Goal: Information Seeking & Learning: Learn about a topic

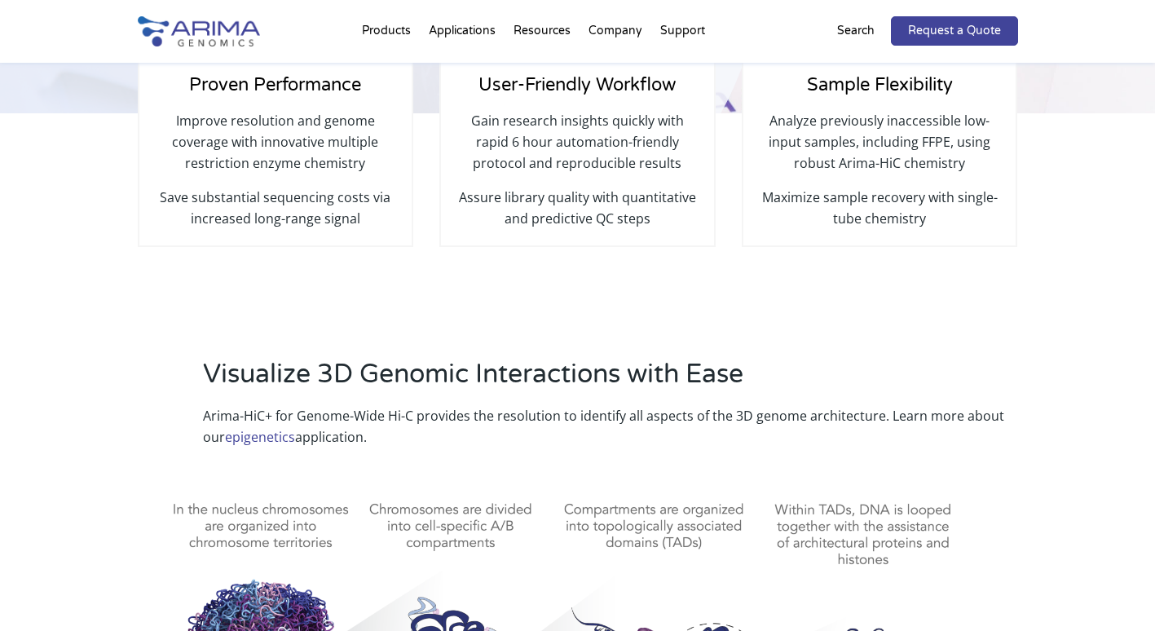
select select "Other/Non-US"
select select "[GEOGRAPHIC_DATA]"
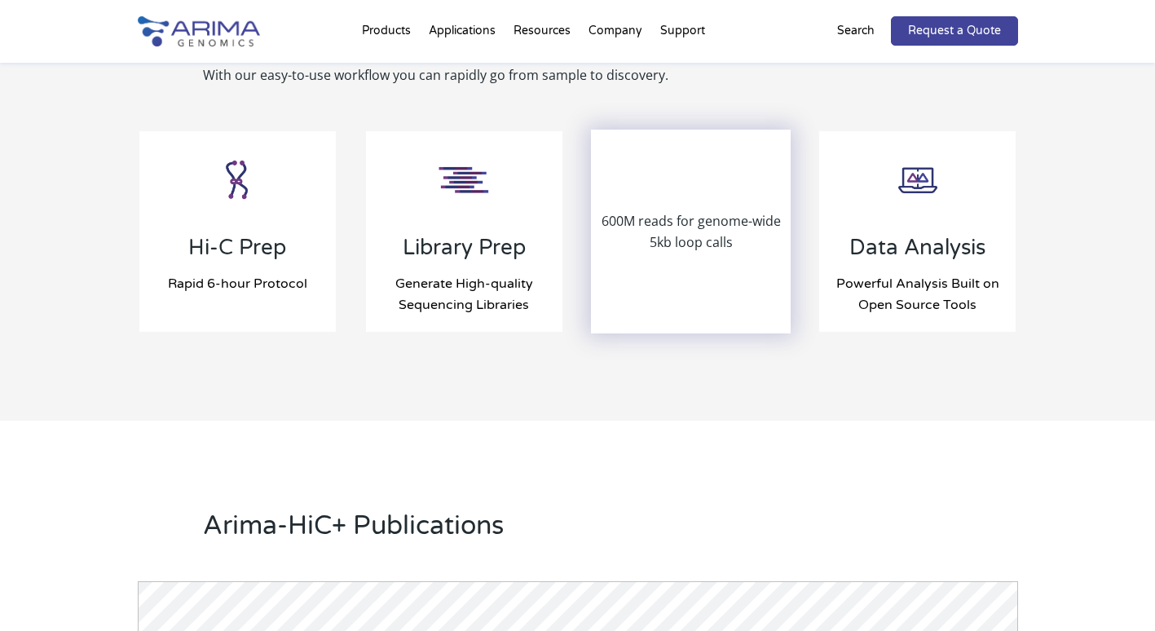
scroll to position [1891, 0]
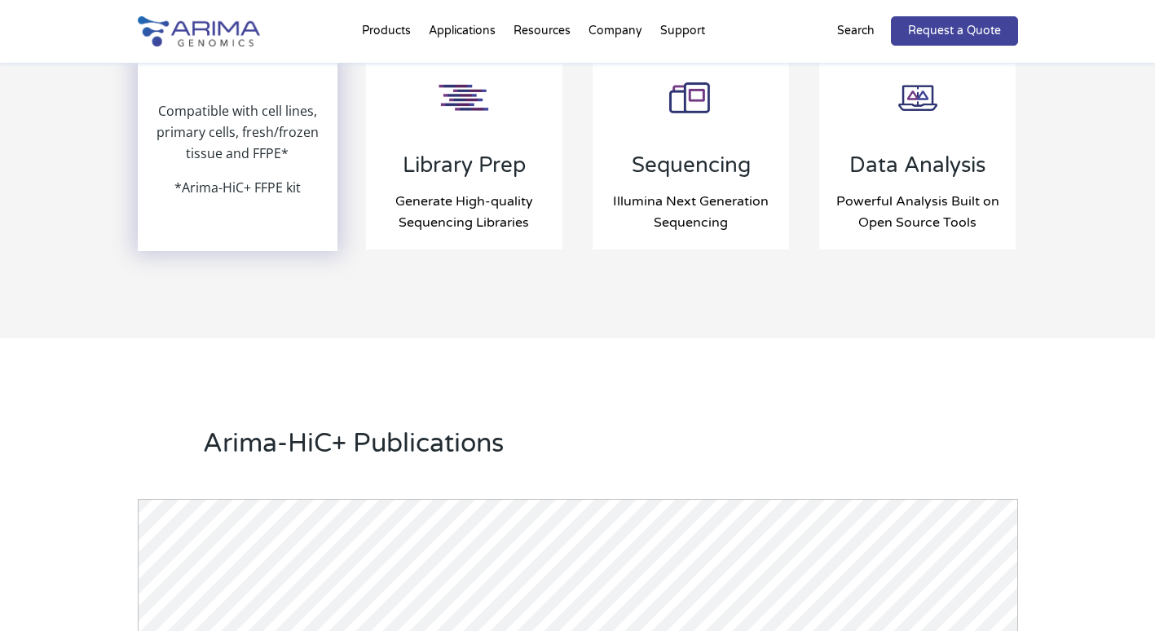
click at [277, 165] on p "Compatible with cell lines, primary cells, fresh/frozen tissue and FFPE*" at bounding box center [237, 138] width 197 height 77
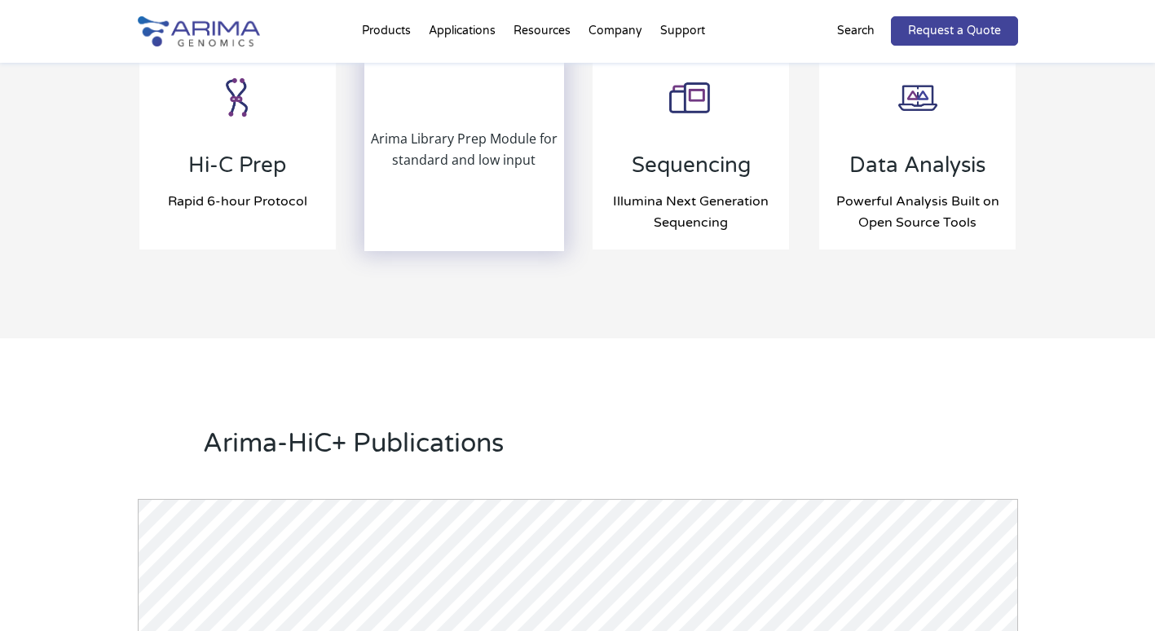
click at [479, 166] on p "Arima Library Prep Module for standard and low input" at bounding box center [464, 149] width 197 height 42
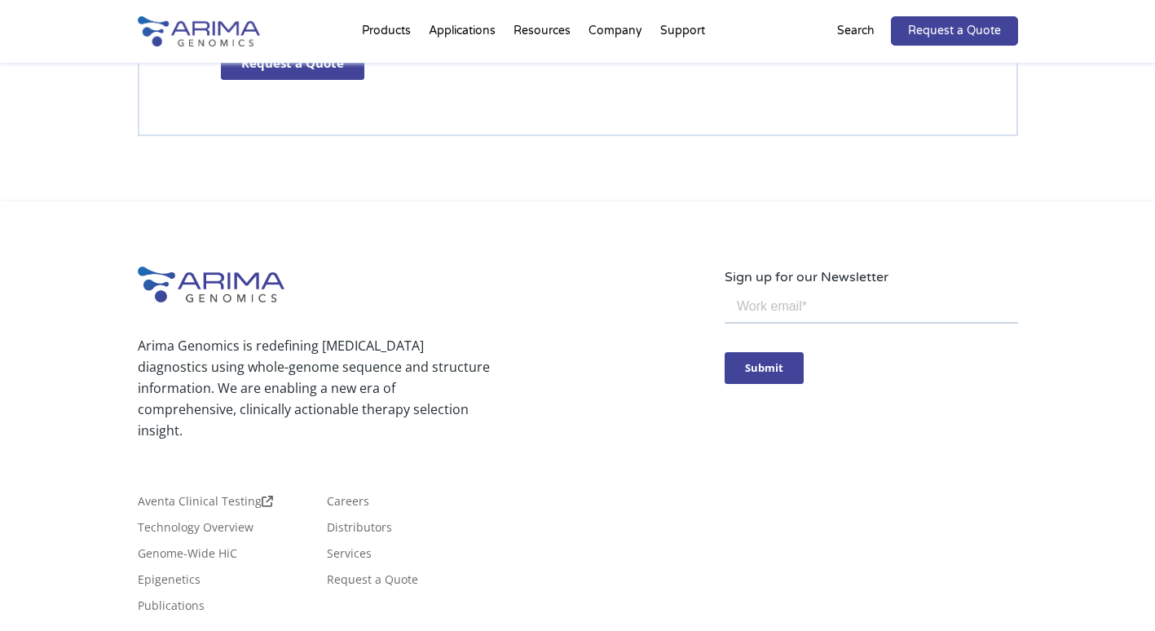
scroll to position [5065, 0]
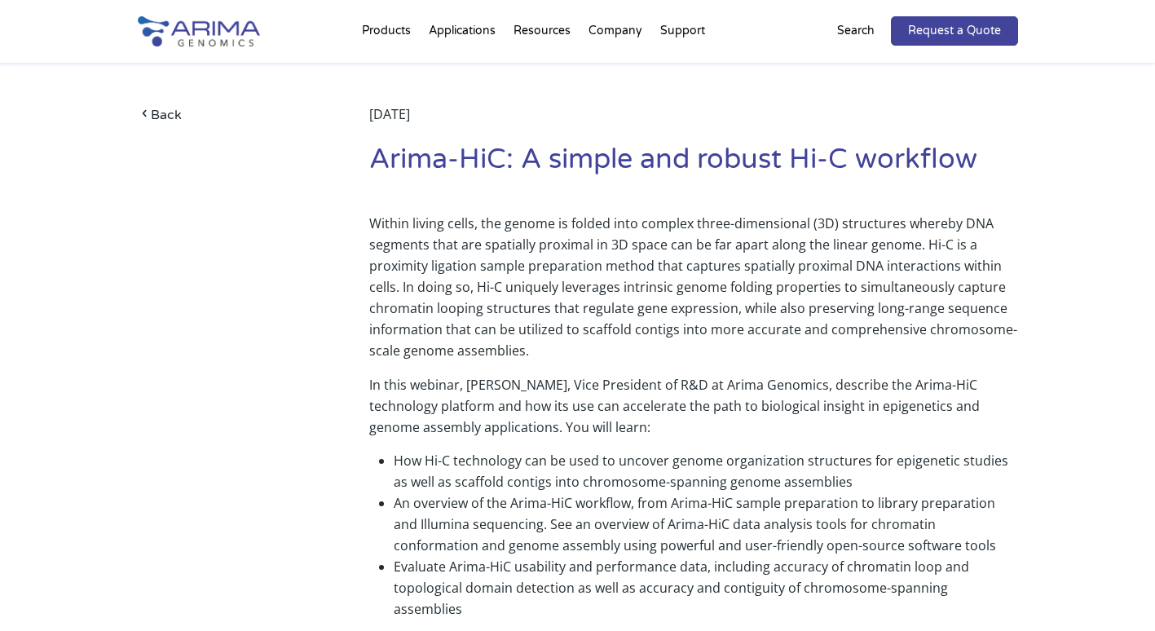
scroll to position [65, 0]
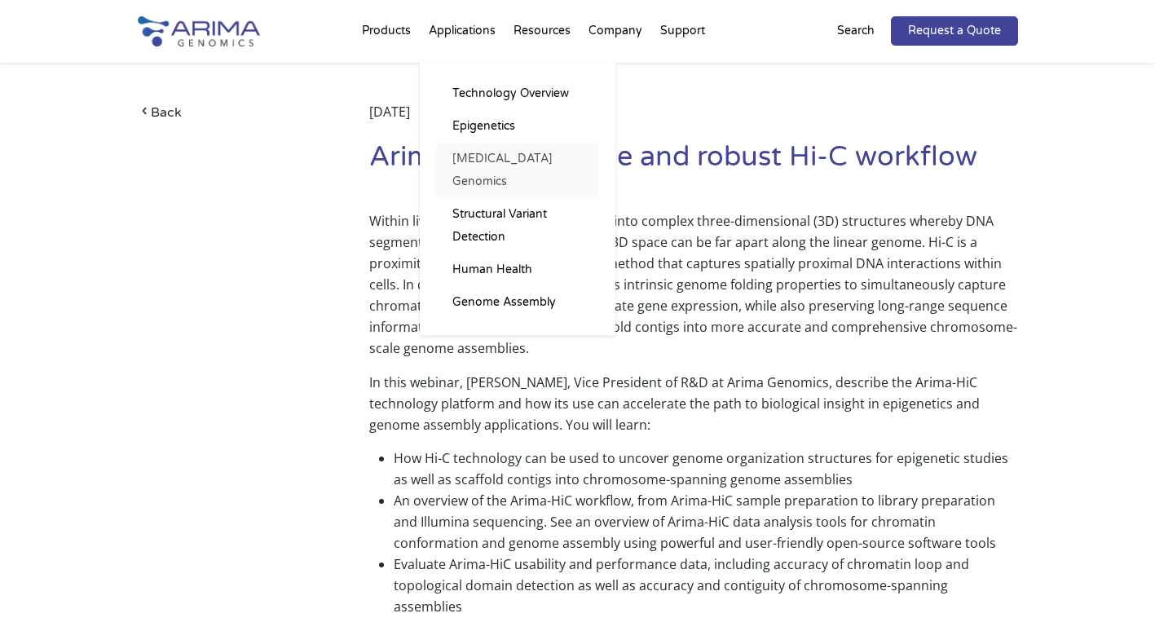
click at [518, 161] on link "[MEDICAL_DATA] Genomics" at bounding box center [517, 170] width 163 height 55
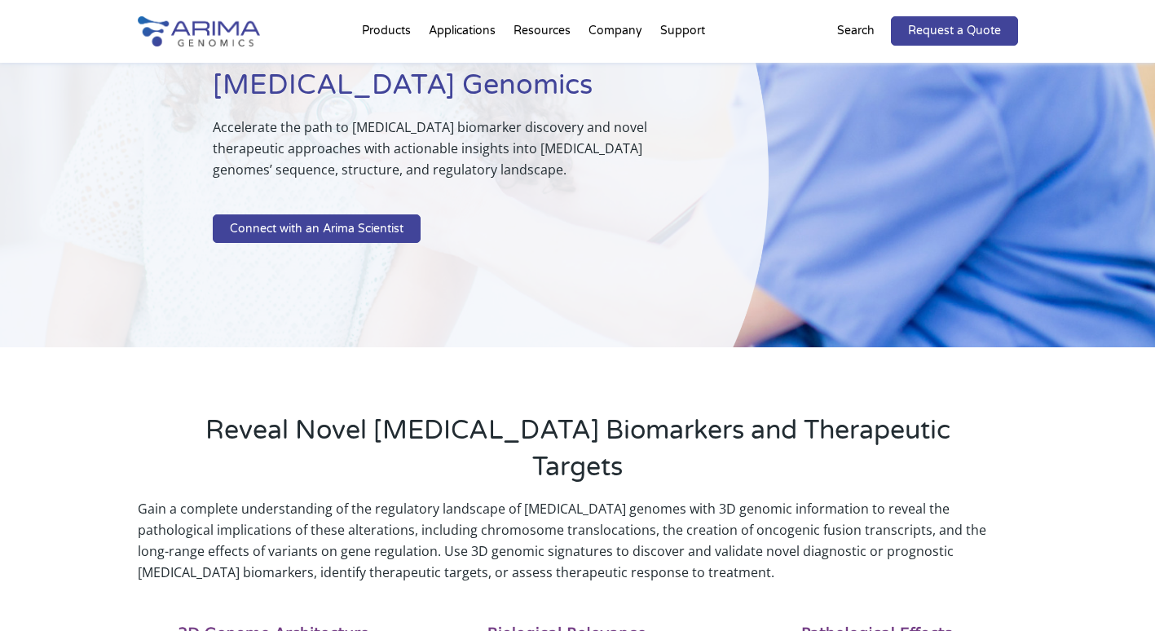
scroll to position [196, 0]
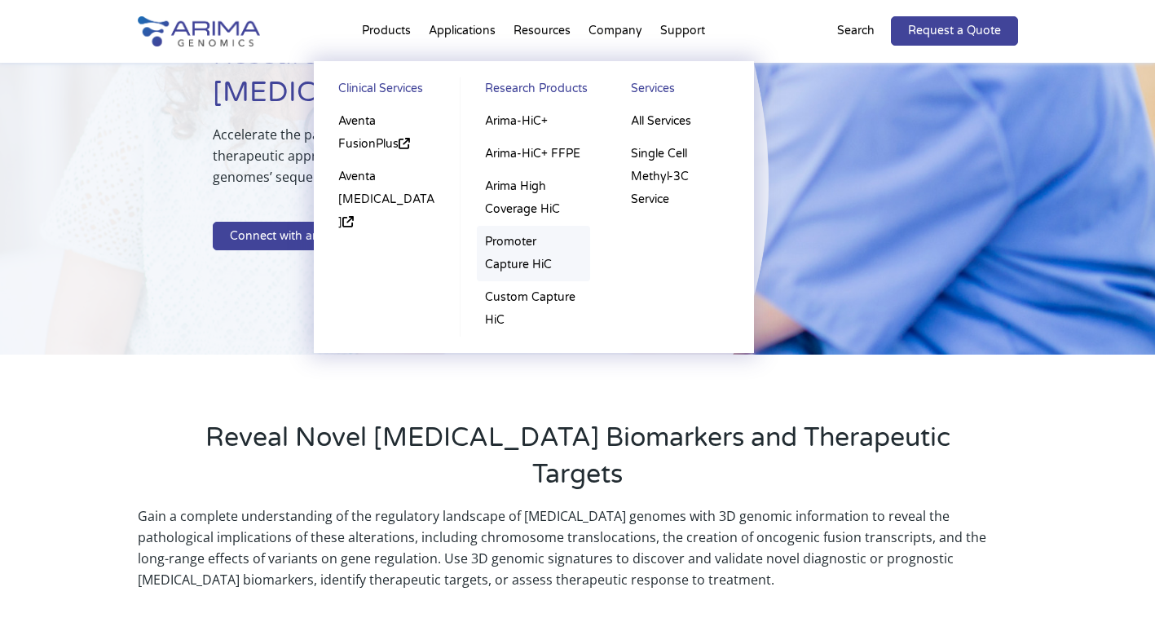
click at [531, 258] on link "Promoter Capture HiC" at bounding box center [533, 253] width 113 height 55
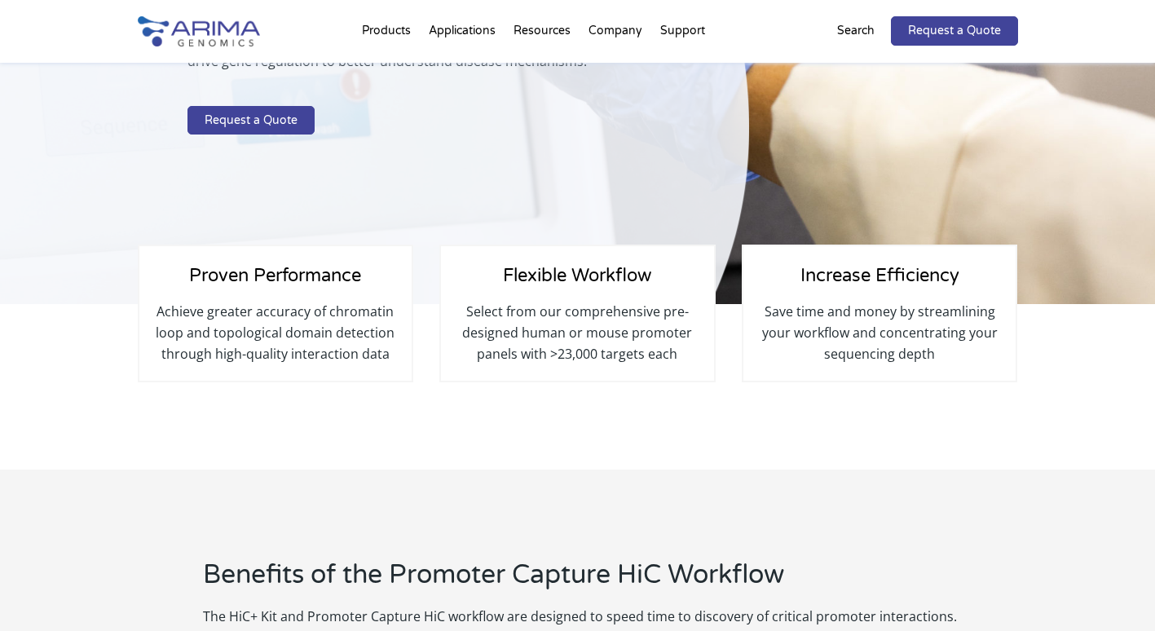
select select "Other/Non-US"
select select "[GEOGRAPHIC_DATA]"
